Goal: Task Accomplishment & Management: Manage account settings

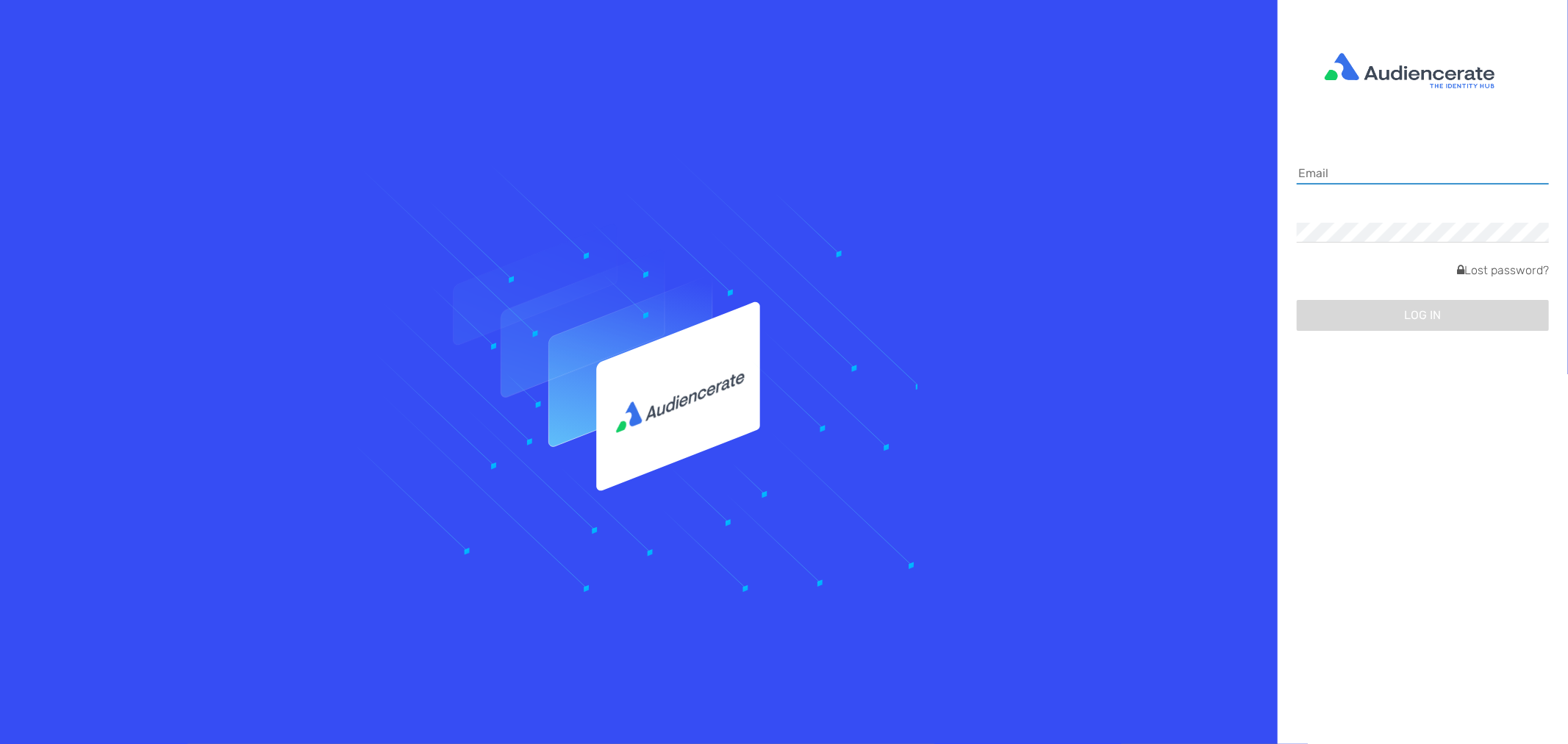
drag, startPoint x: 0, startPoint y: 0, endPoint x: 1350, endPoint y: 169, distance: 1360.5
click at [1350, 169] on input at bounding box center [1423, 173] width 252 height 20
type input "[PERSON_NAME][EMAIL_ADDRESS][PERSON_NAME][DOMAIN_NAME]"
click at [1377, 308] on button "Log in" at bounding box center [1423, 315] width 252 height 31
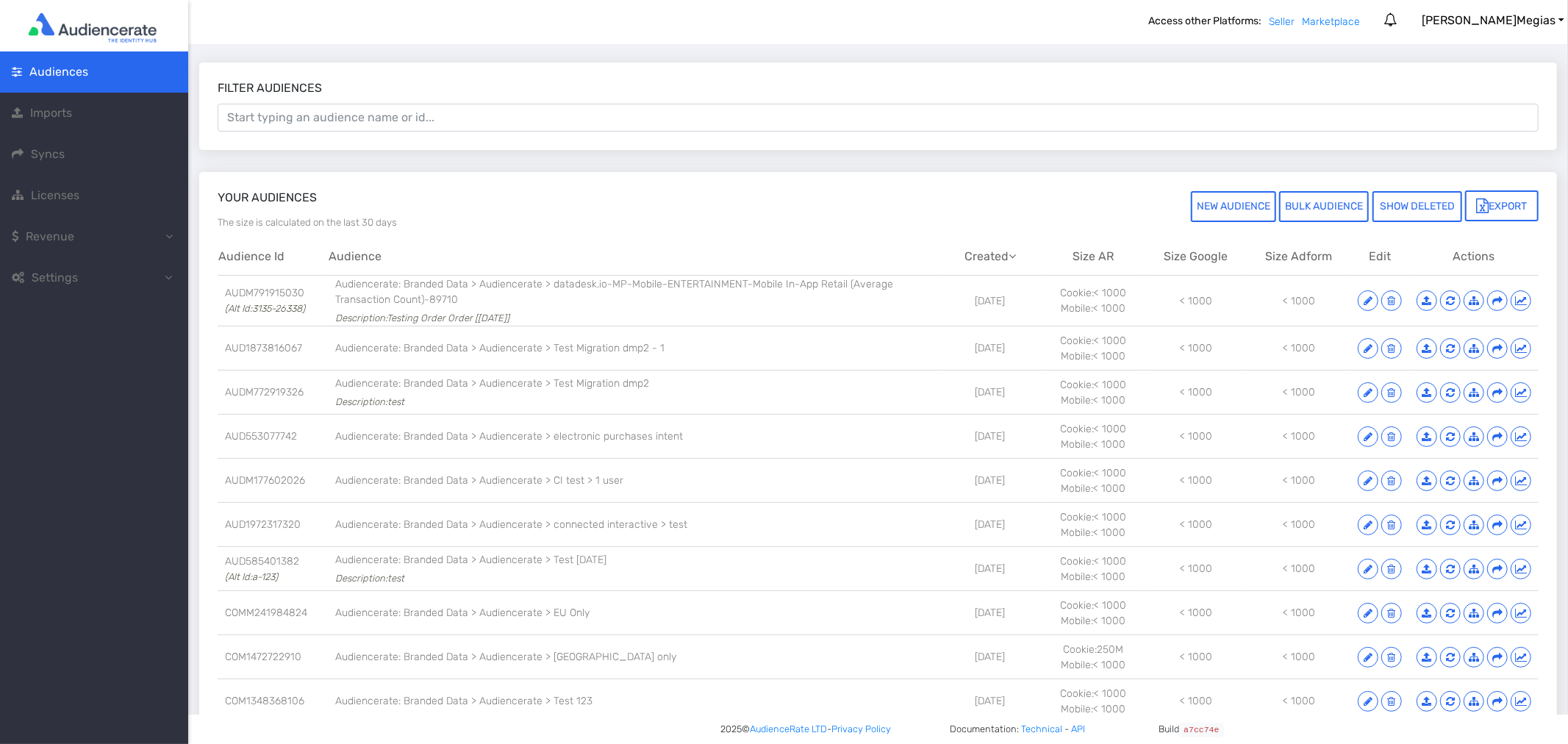
click at [80, 275] on span "Settings" at bounding box center [52, 278] width 80 height 18
click at [78, 312] on span "Account" at bounding box center [70, 318] width 47 height 14
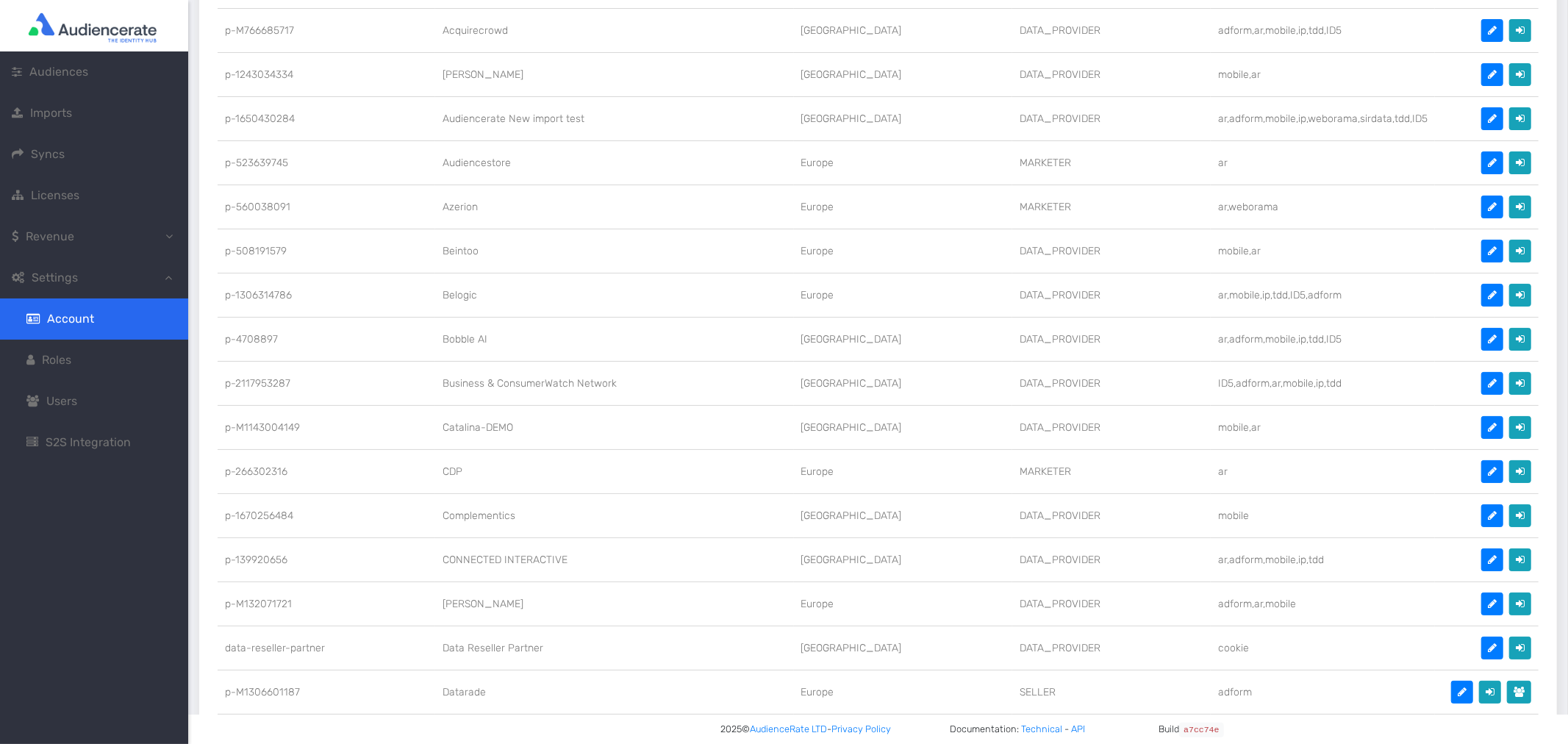
scroll to position [520, 0]
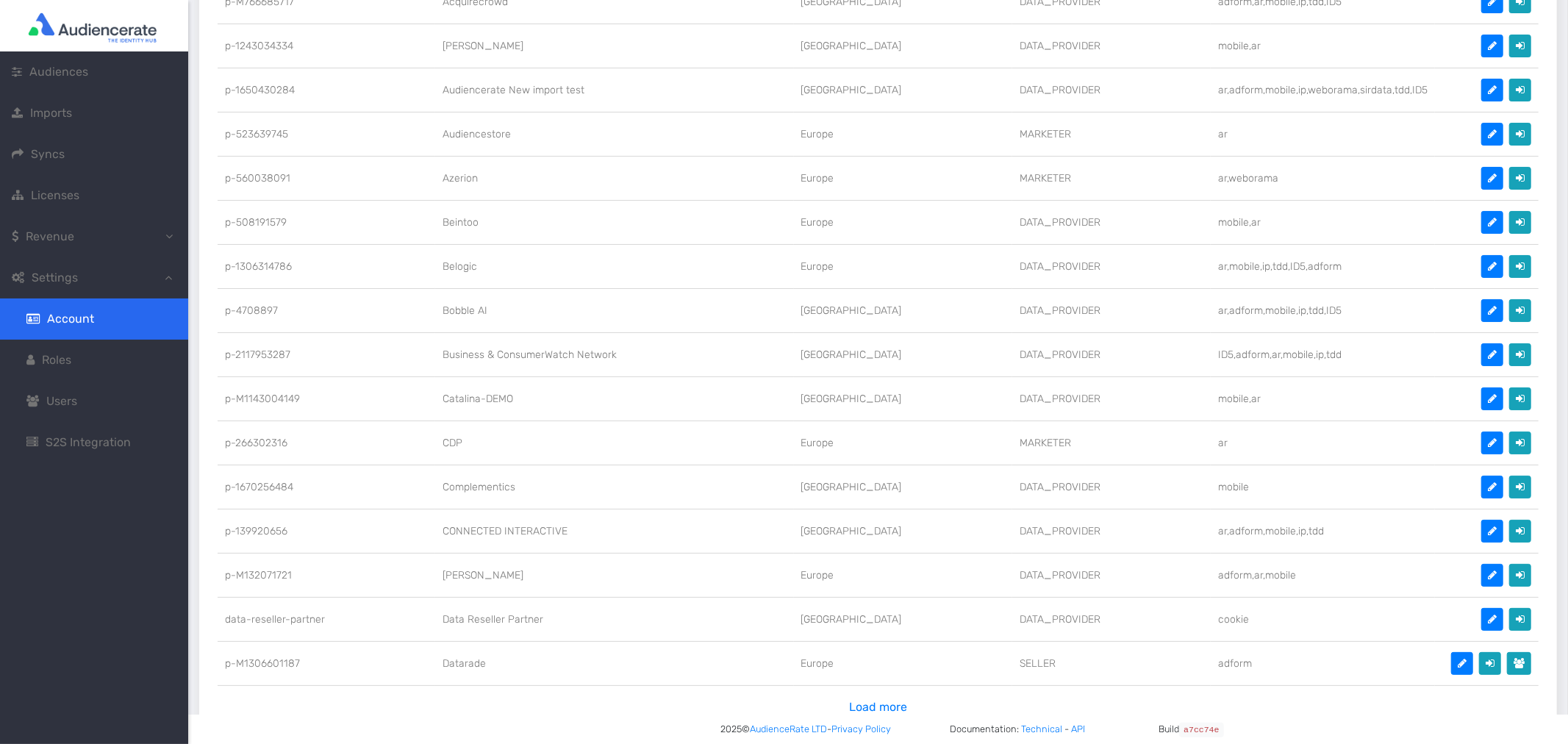
click at [491, 483] on td "Complementics" at bounding box center [615, 486] width 358 height 44
click at [591, 487] on td "Complementics" at bounding box center [615, 486] width 358 height 44
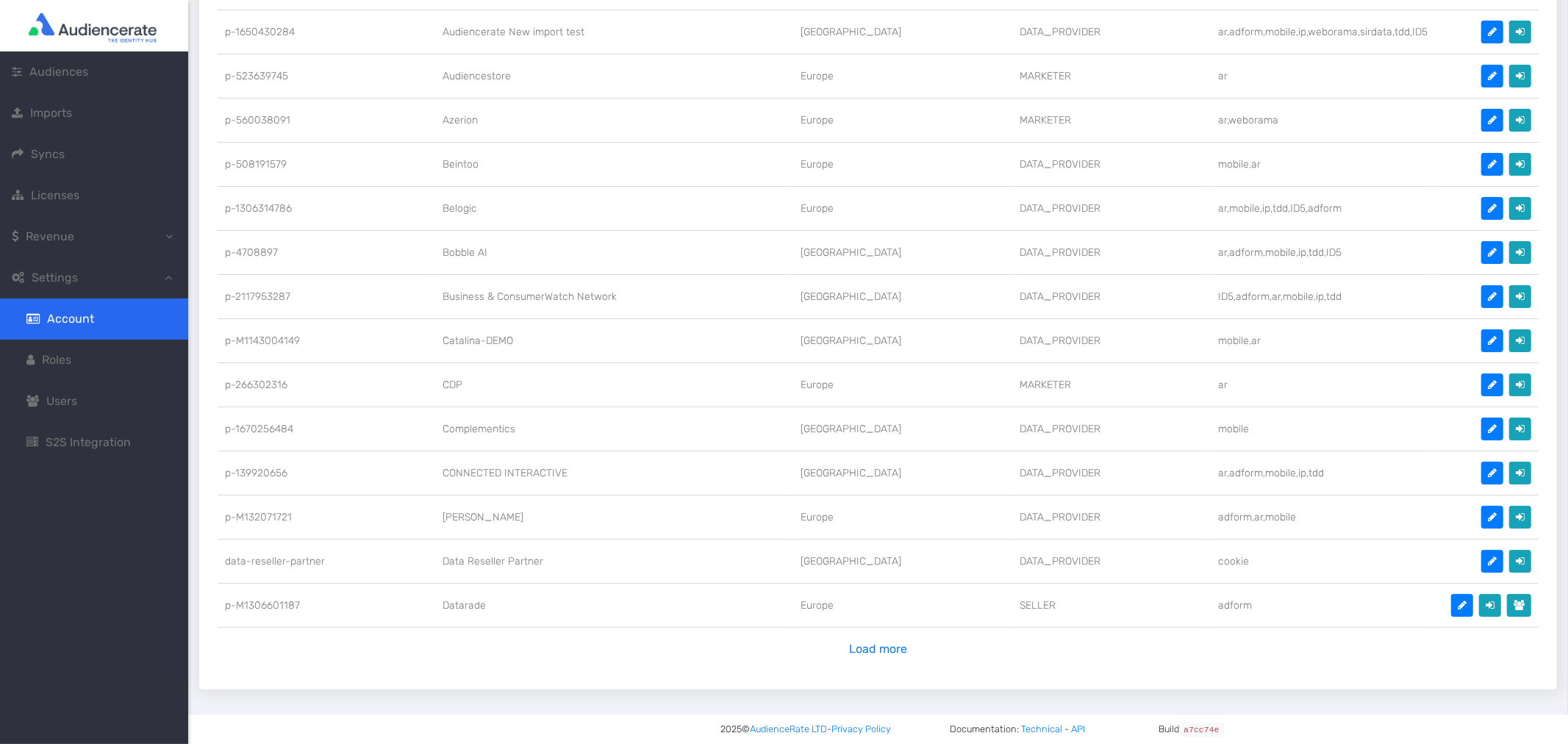
scroll to position [601, 0]
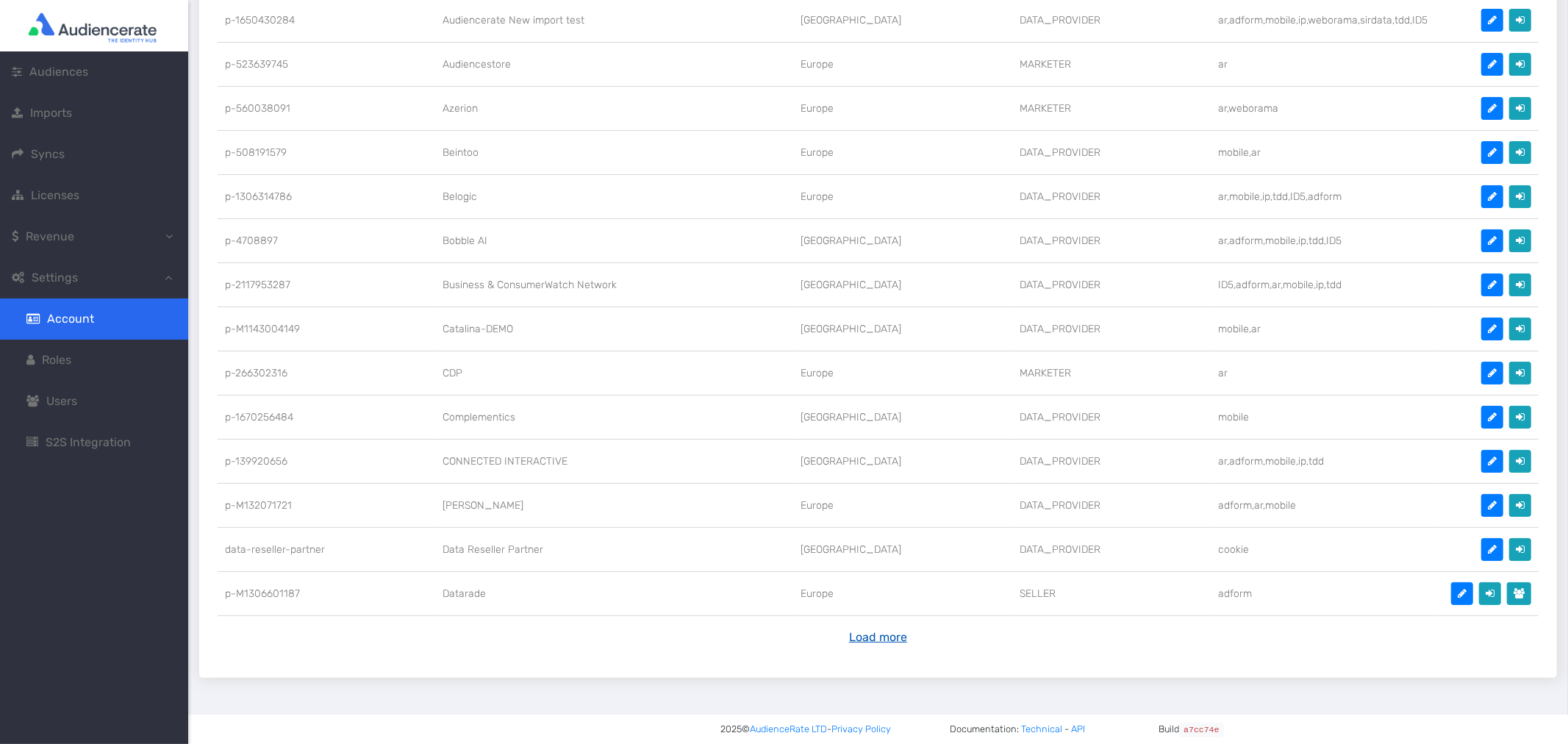
click at [883, 626] on button "Load more" at bounding box center [877, 637] width 77 height 28
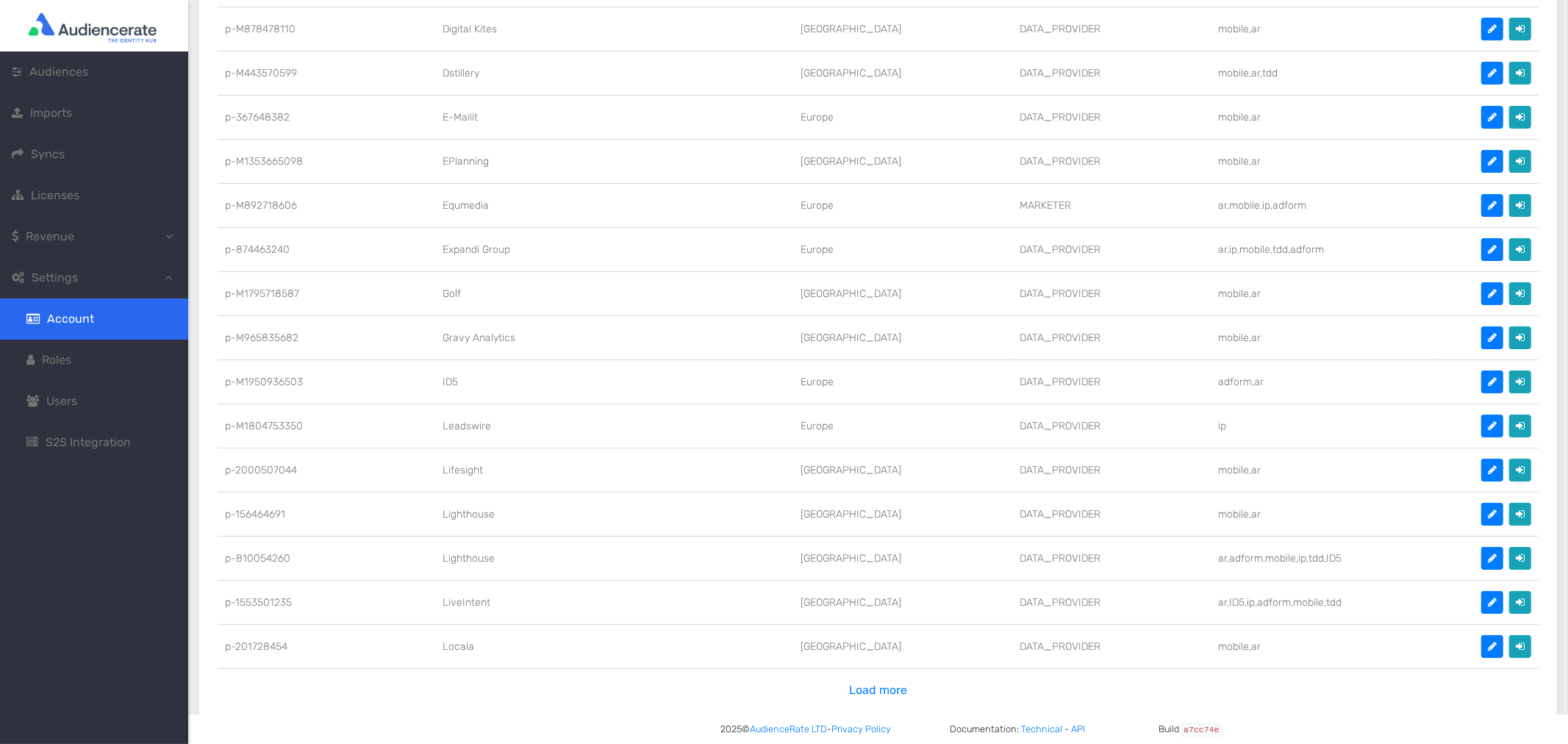
scroll to position [1483, 0]
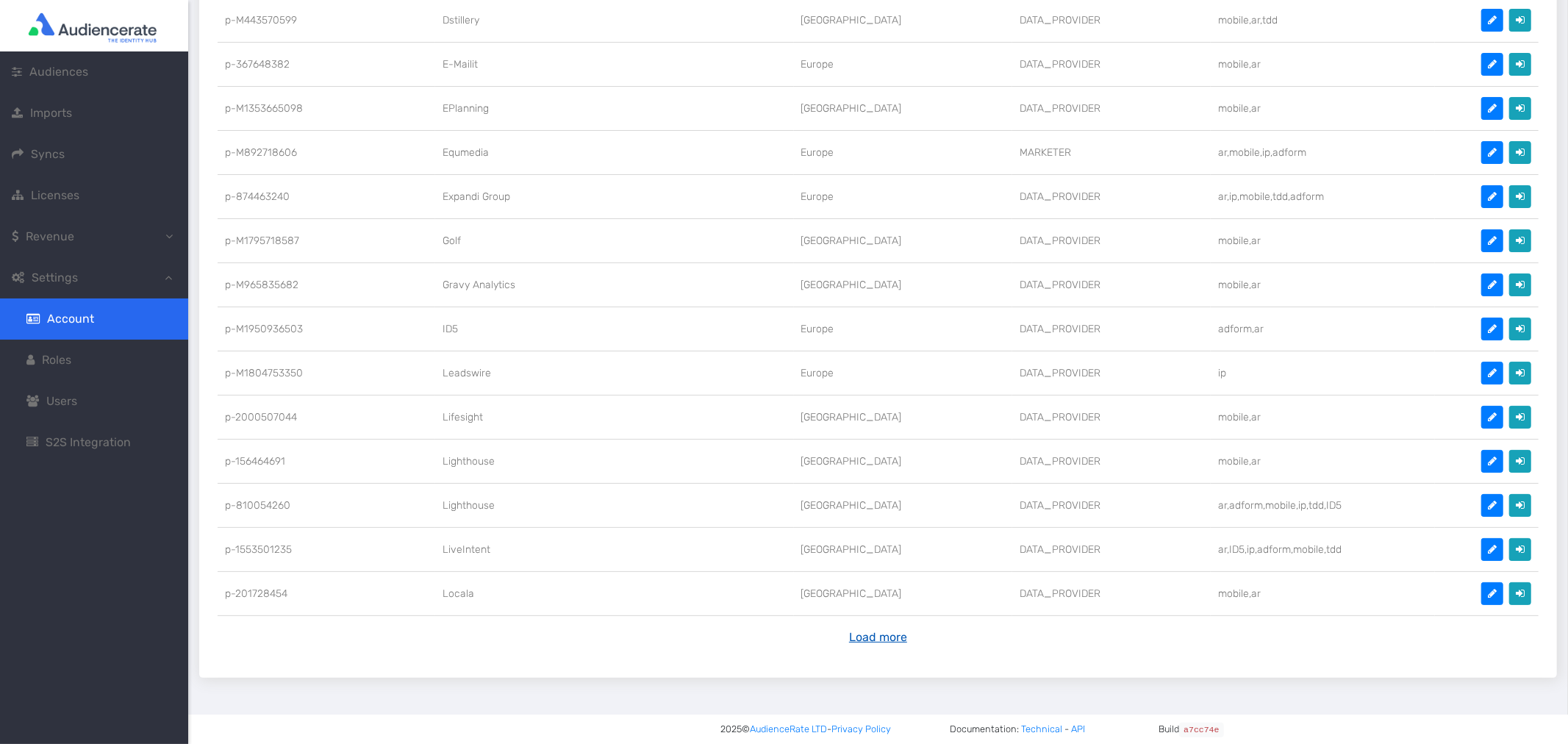
click at [847, 623] on button "Load more" at bounding box center [877, 637] width 77 height 28
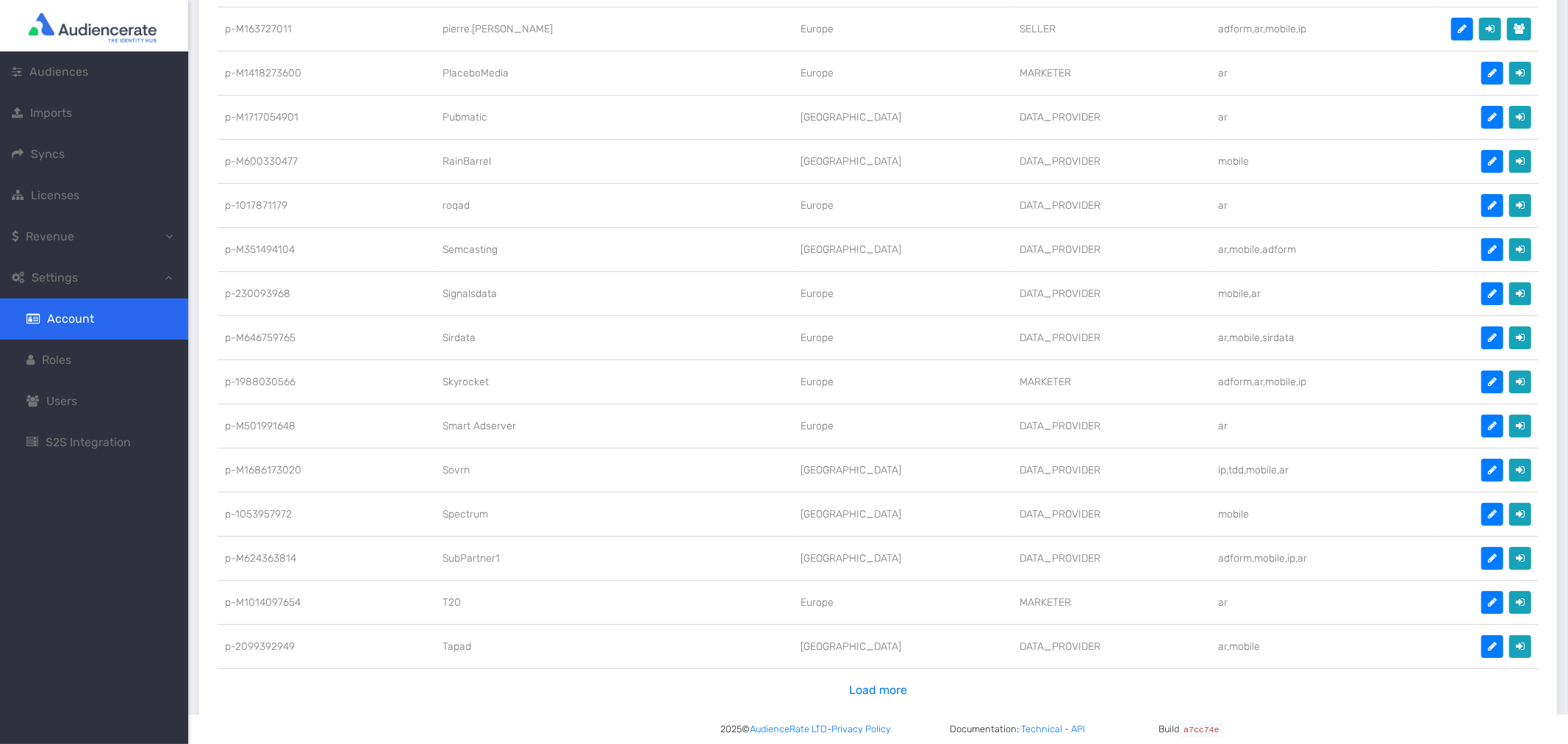
scroll to position [2365, 0]
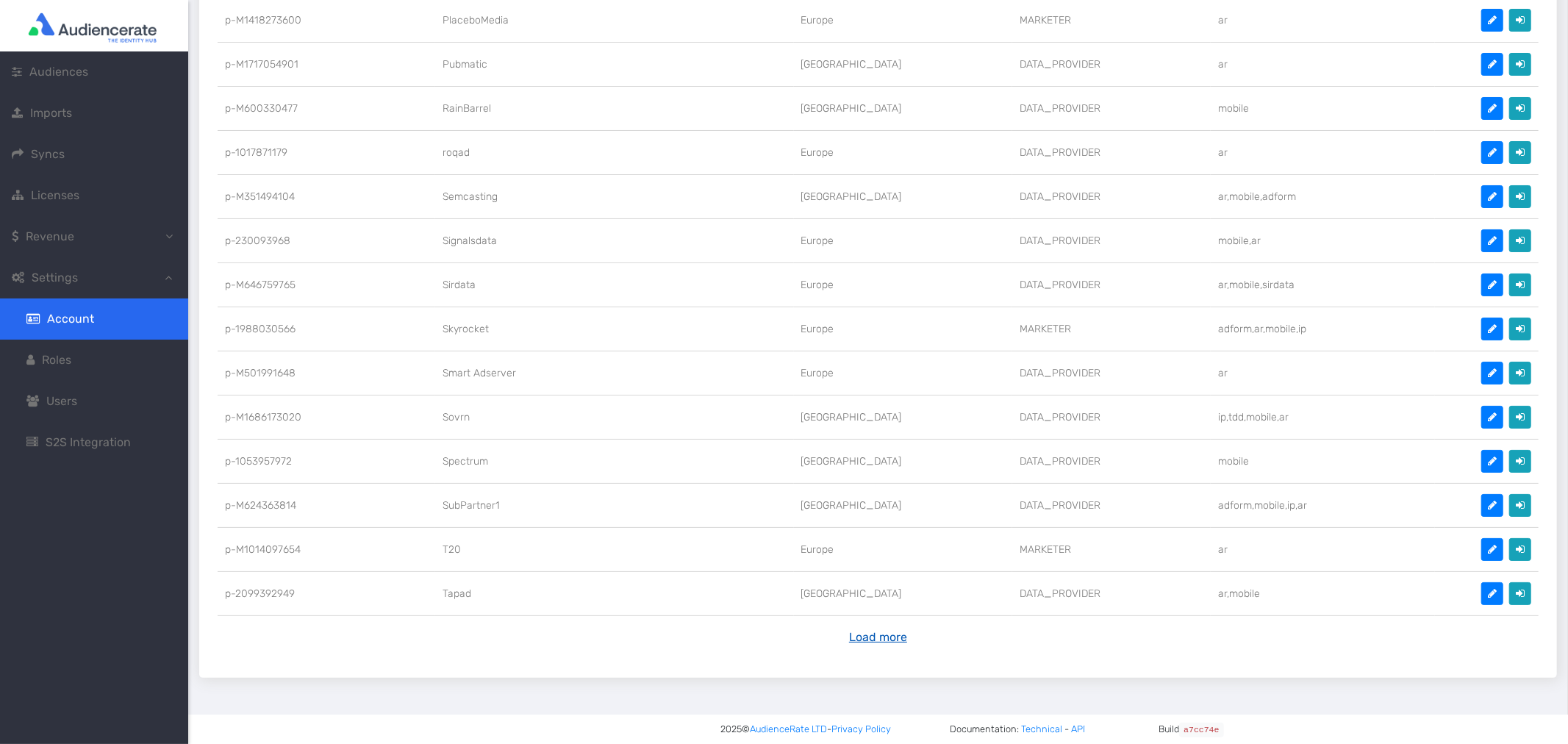
click at [895, 623] on button "Load more" at bounding box center [877, 637] width 77 height 28
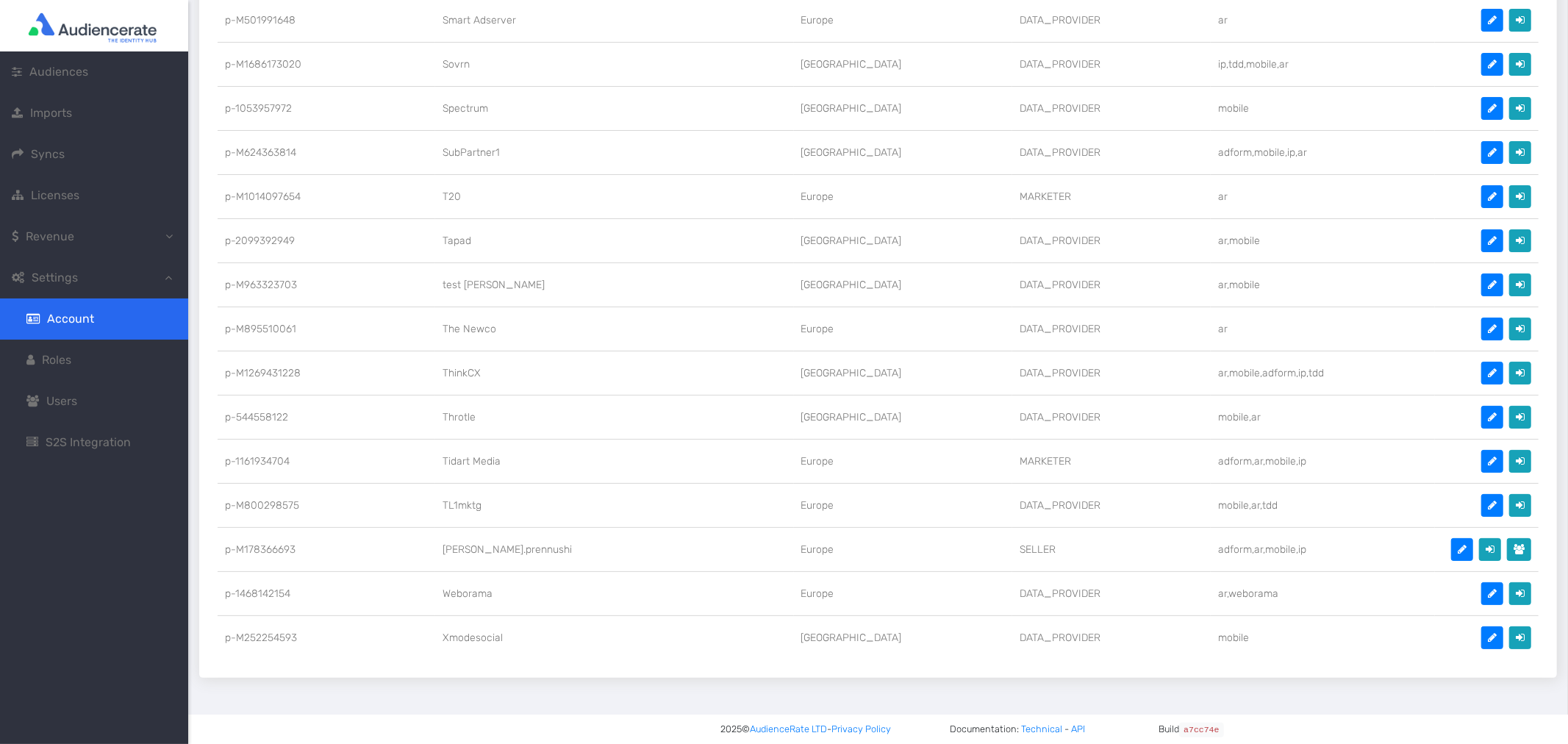
scroll to position [2719, 0]
click at [1511, 586] on button at bounding box center [1520, 593] width 22 height 22
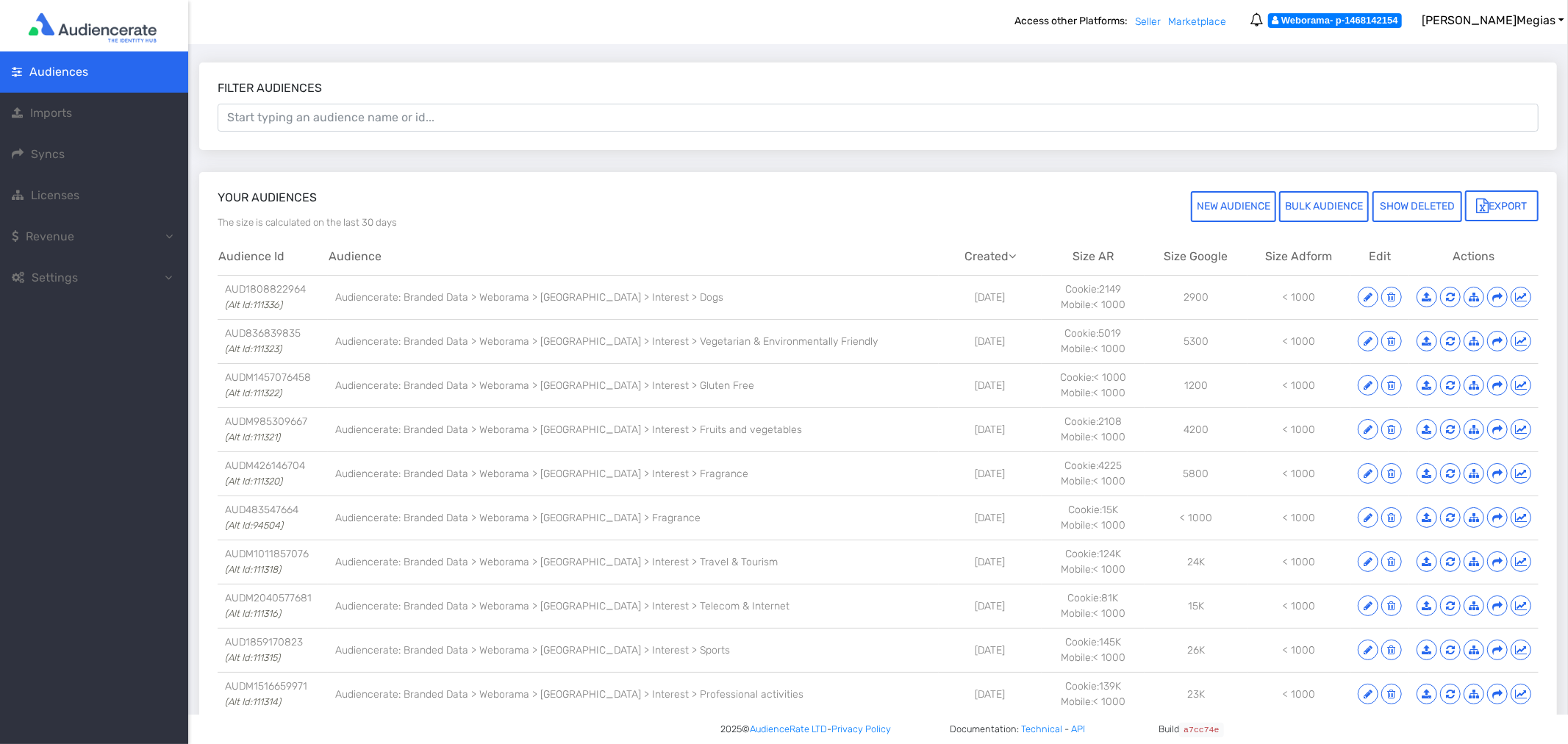
click at [53, 244] on span "Revenue" at bounding box center [50, 237] width 76 height 18
click at [131, 271] on span "Revenue Report" at bounding box center [91, 278] width 89 height 14
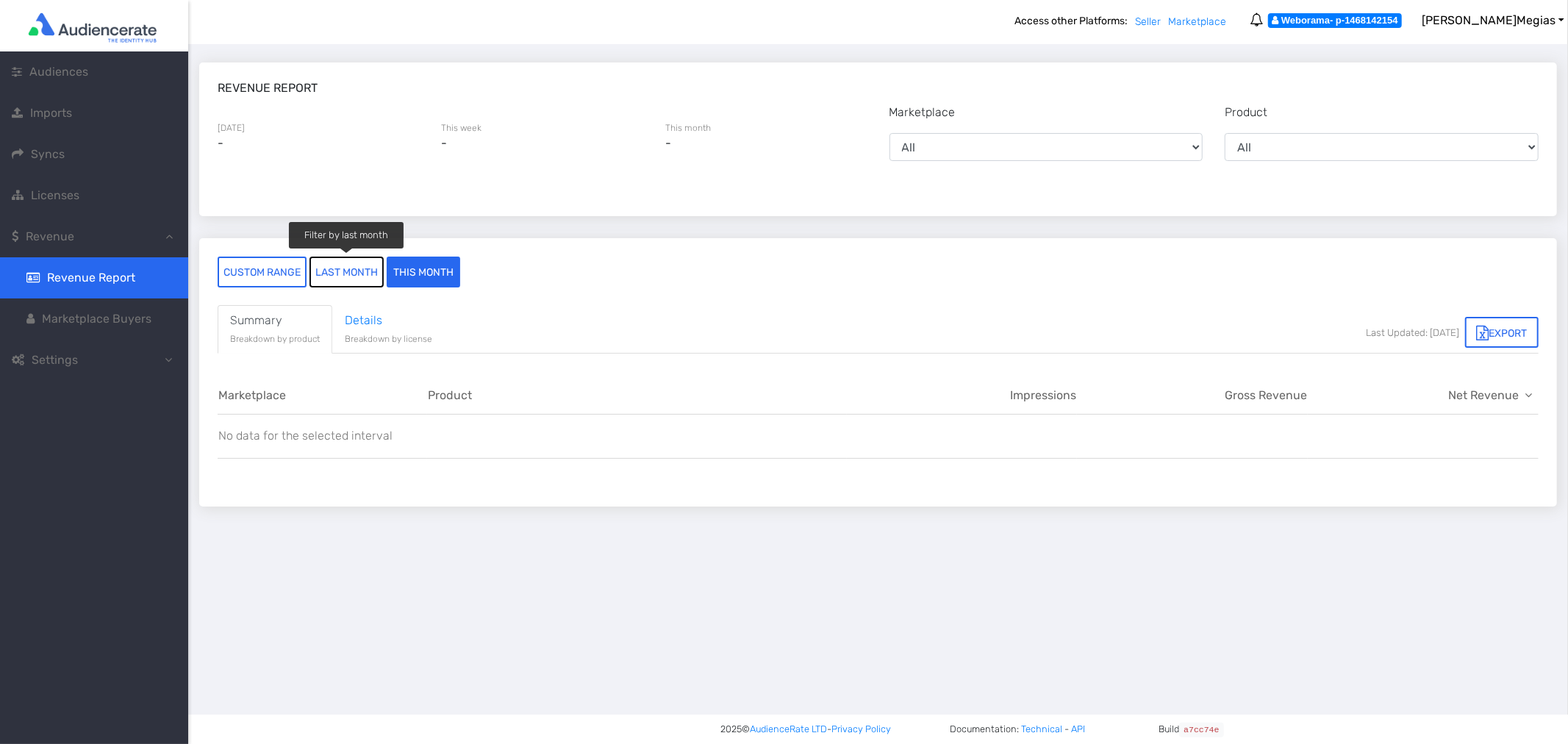
click at [333, 267] on button "last month" at bounding box center [347, 272] width 74 height 31
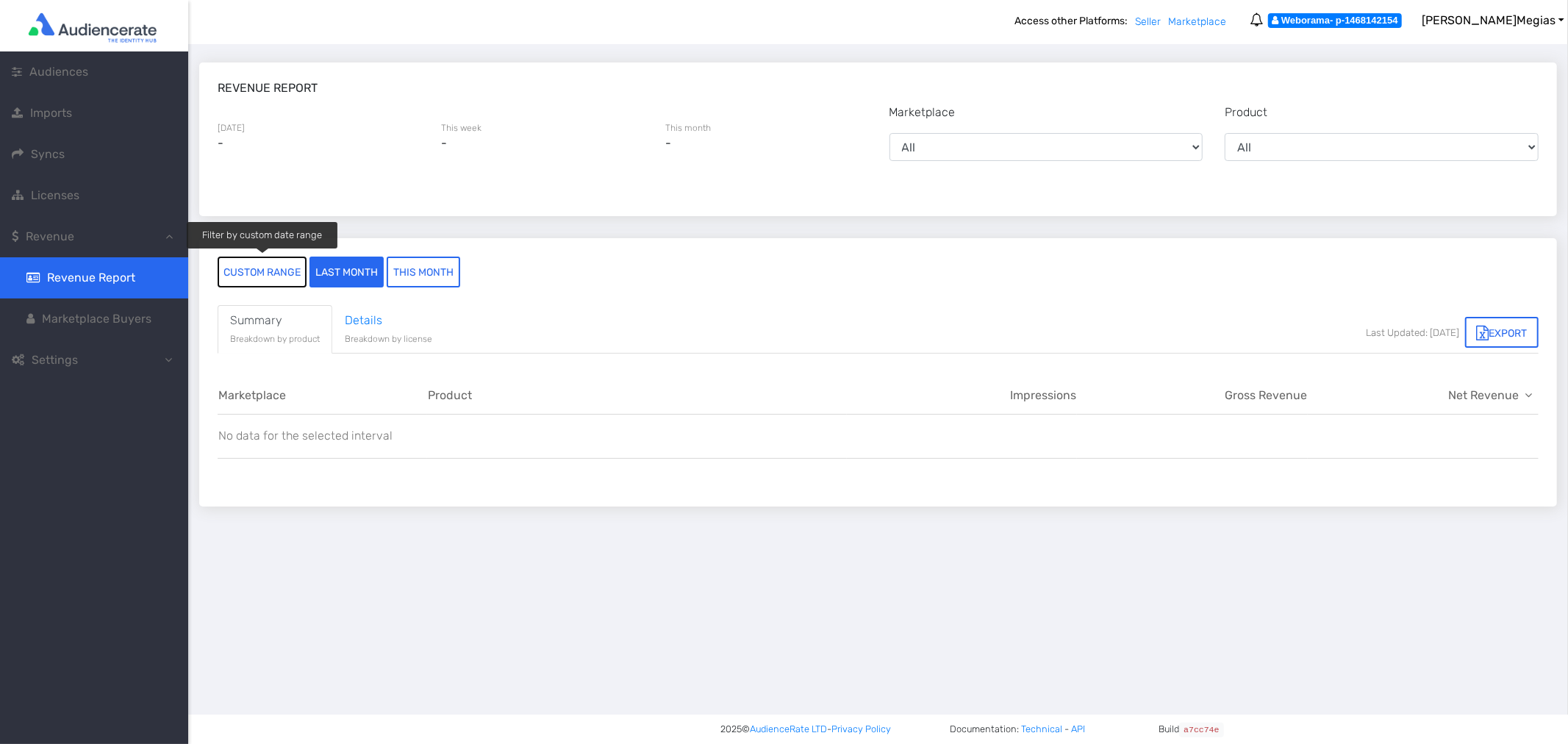
click at [271, 272] on button "custom range" at bounding box center [261, 272] width 89 height 31
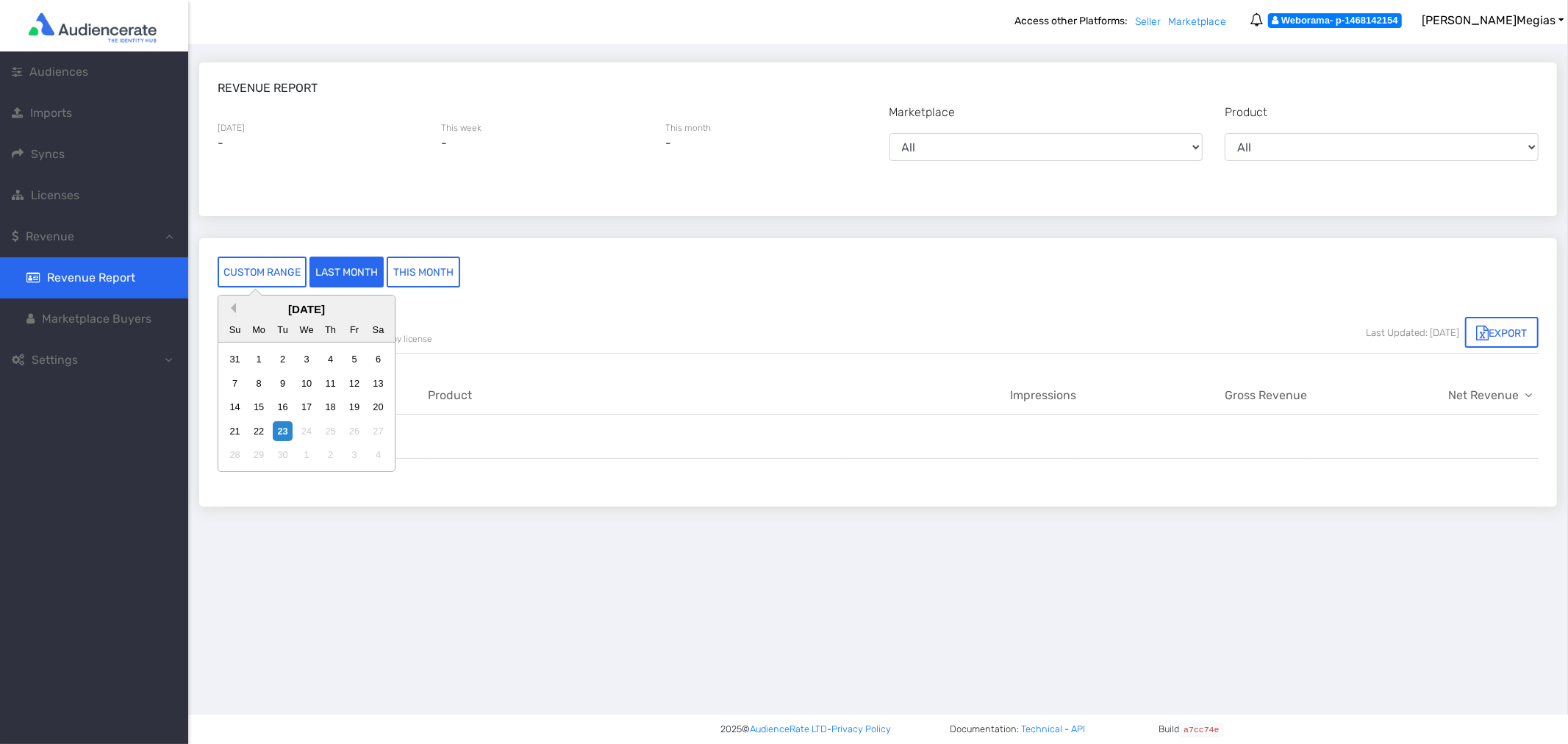
click at [233, 305] on link at bounding box center [231, 308] width 11 height 11
click at [237, 358] on div "1" at bounding box center [235, 359] width 19 height 19
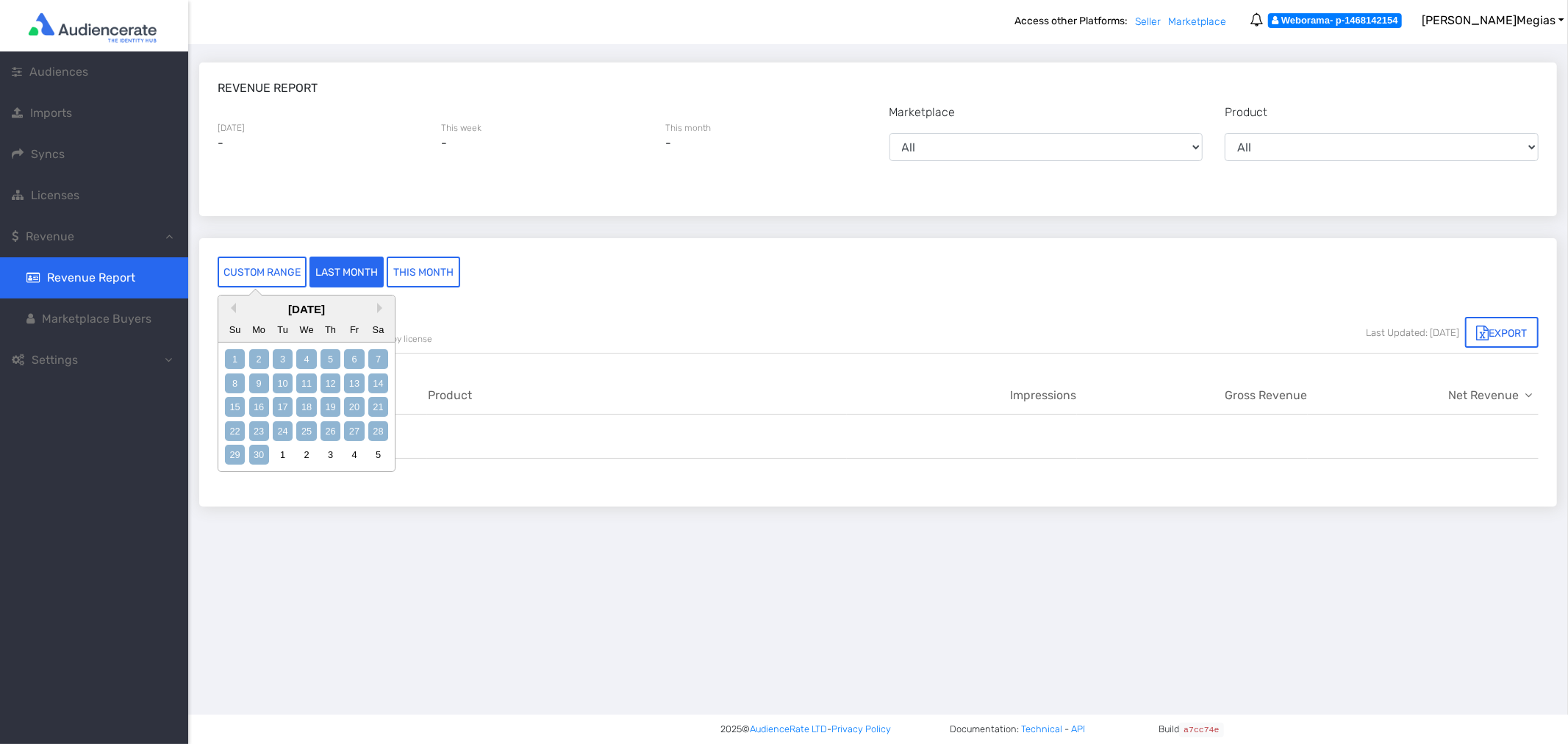
click at [265, 455] on div "30" at bounding box center [259, 455] width 19 height 19
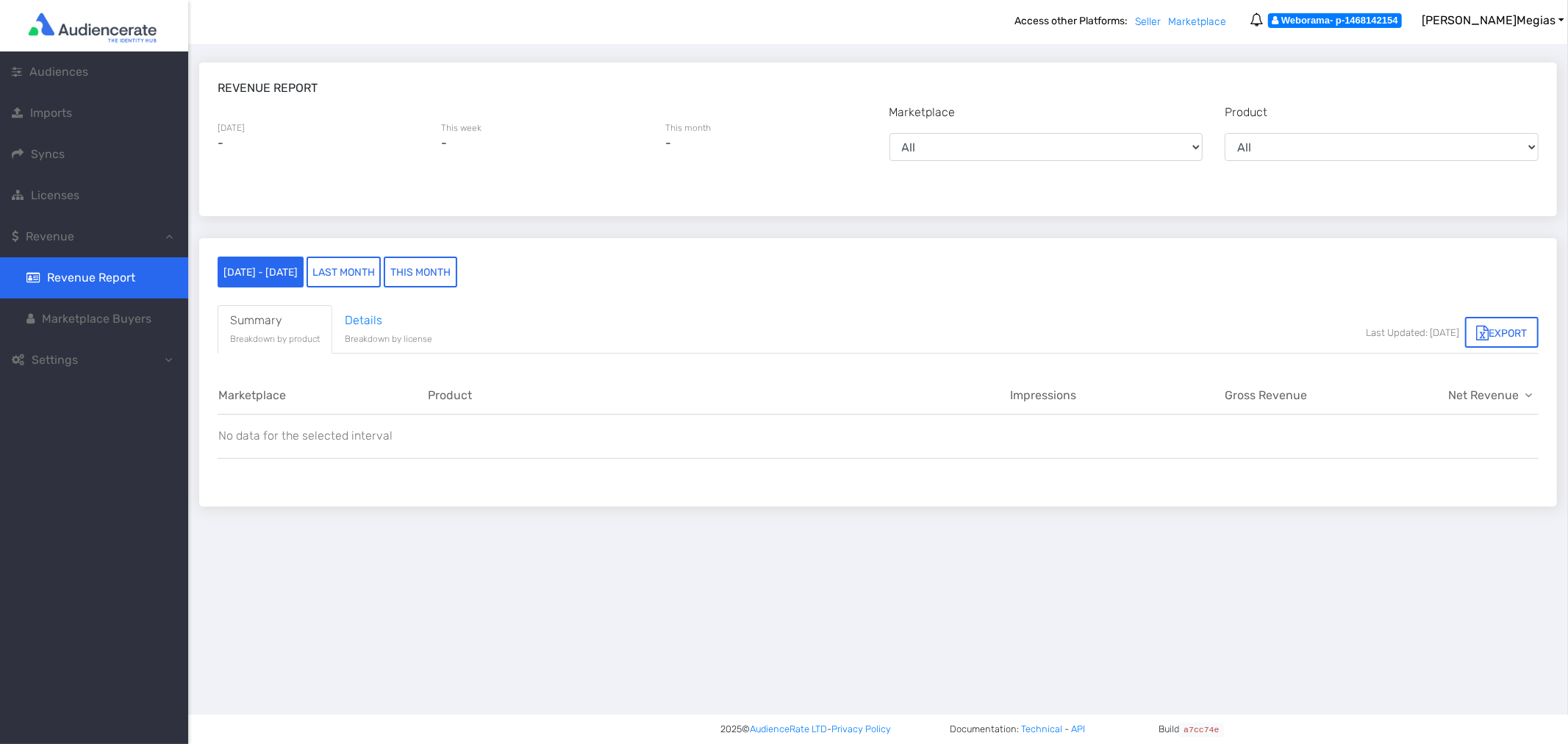
click at [96, 272] on span "Revenue Report" at bounding box center [91, 278] width 89 height 14
click at [70, 70] on span "Audiences" at bounding box center [58, 71] width 58 height 14
